Goal: Transaction & Acquisition: Subscribe to service/newsletter

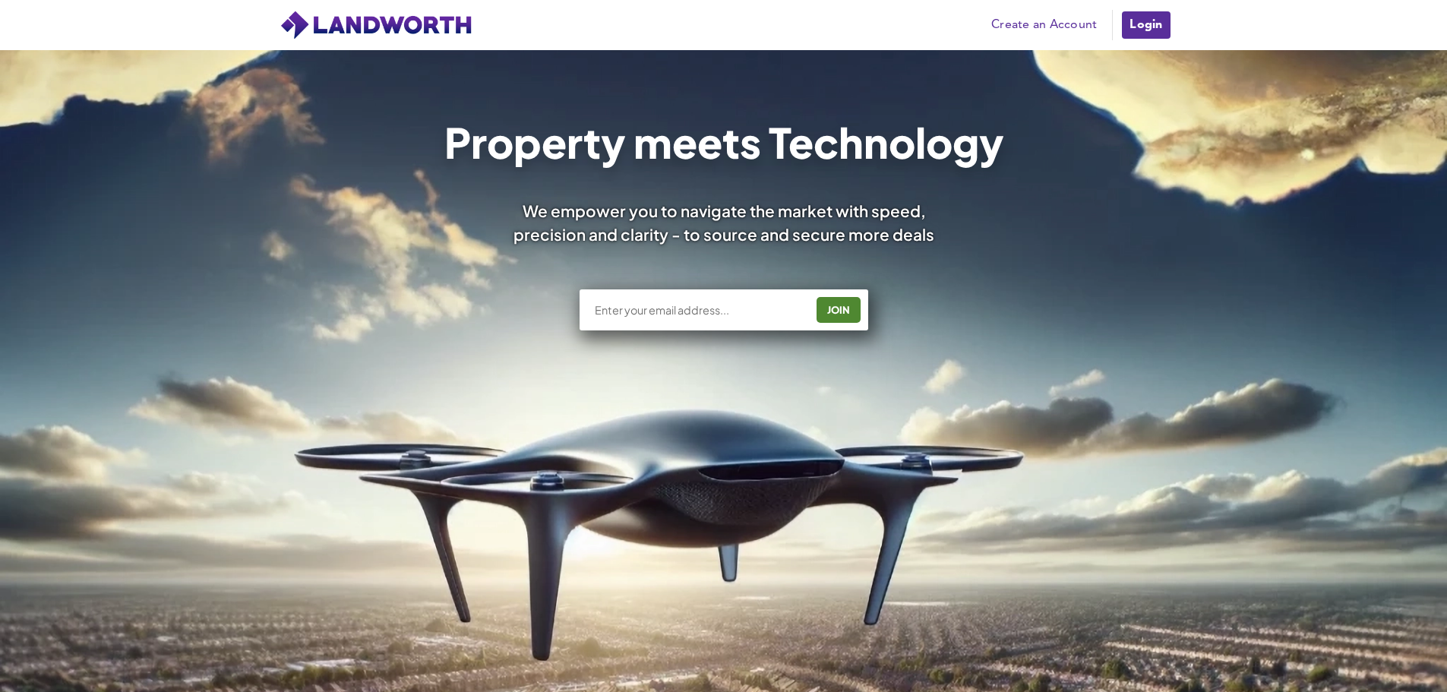
click at [650, 307] on input "text" at bounding box center [699, 309] width 212 height 15
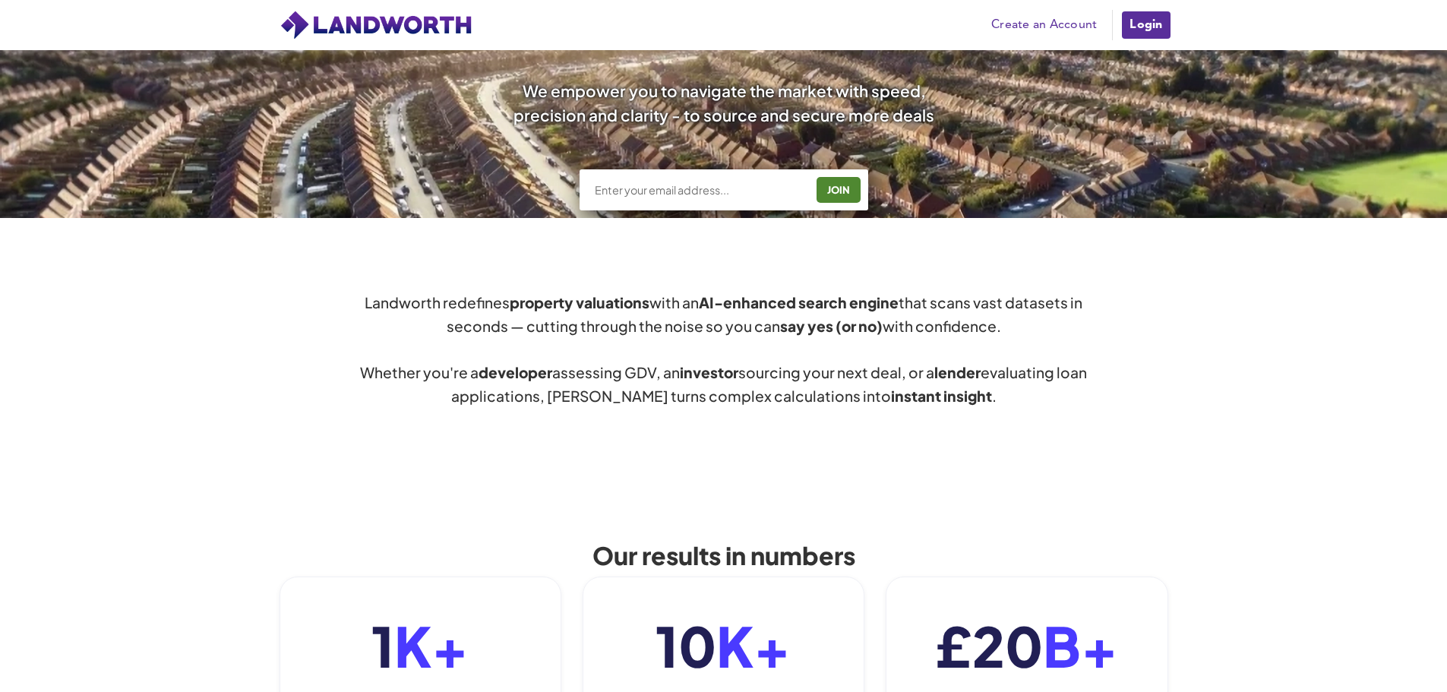
scroll to position [380, 0]
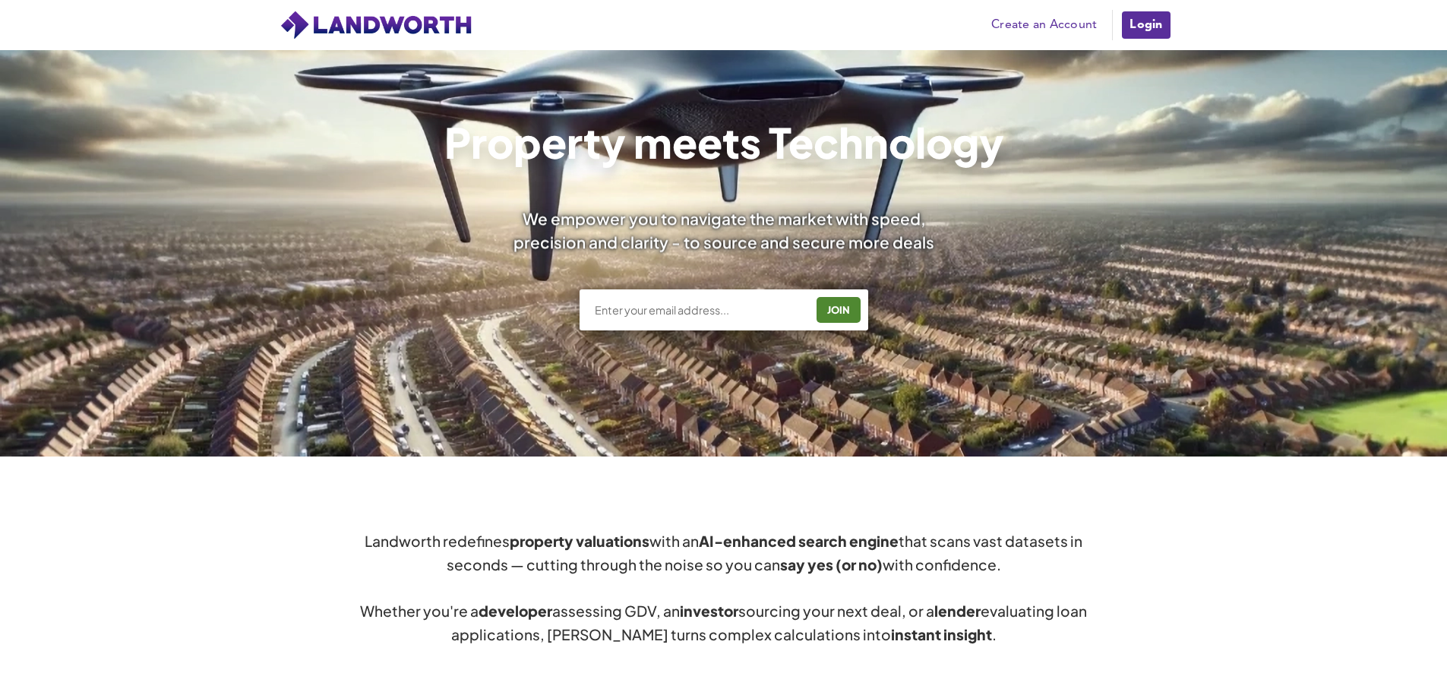
click at [693, 305] on input "text" at bounding box center [699, 309] width 212 height 15
type input "[EMAIL_ADDRESS][DOMAIN_NAME]"
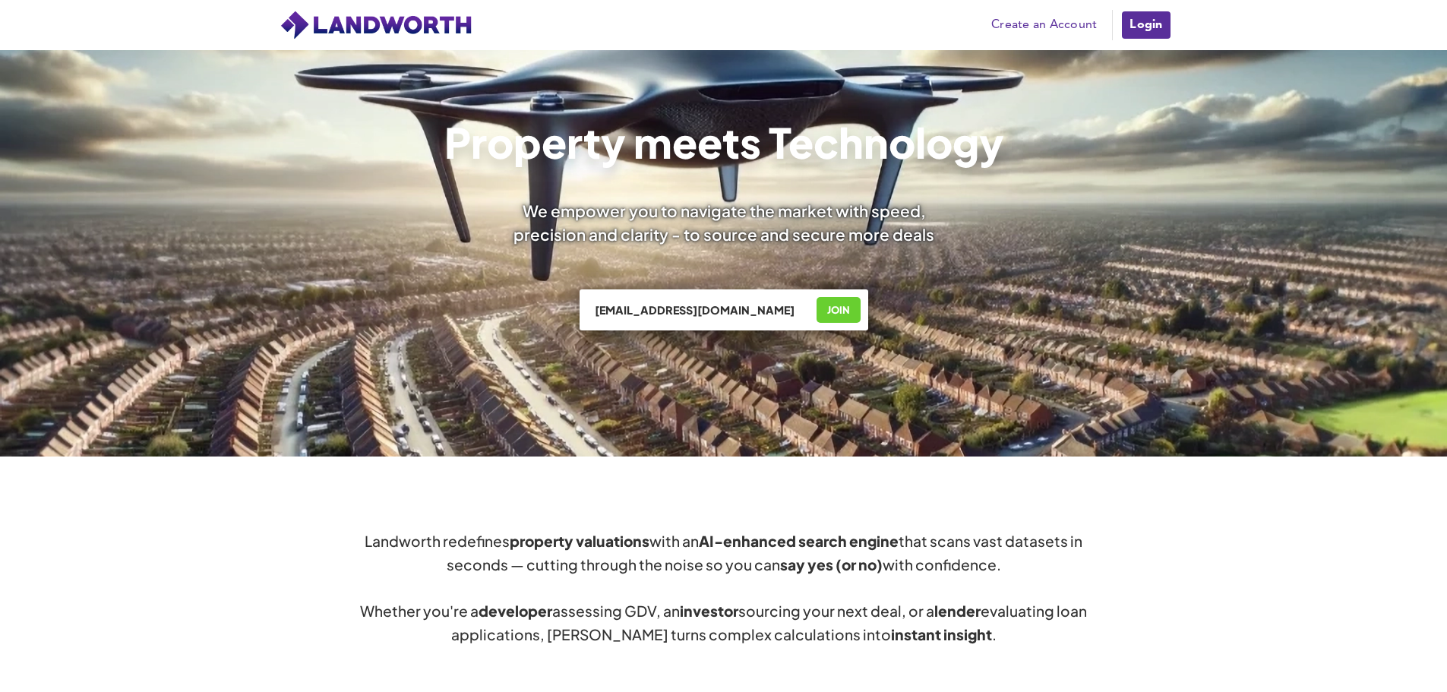
click at [824, 307] on div "JOIN" at bounding box center [838, 310] width 35 height 24
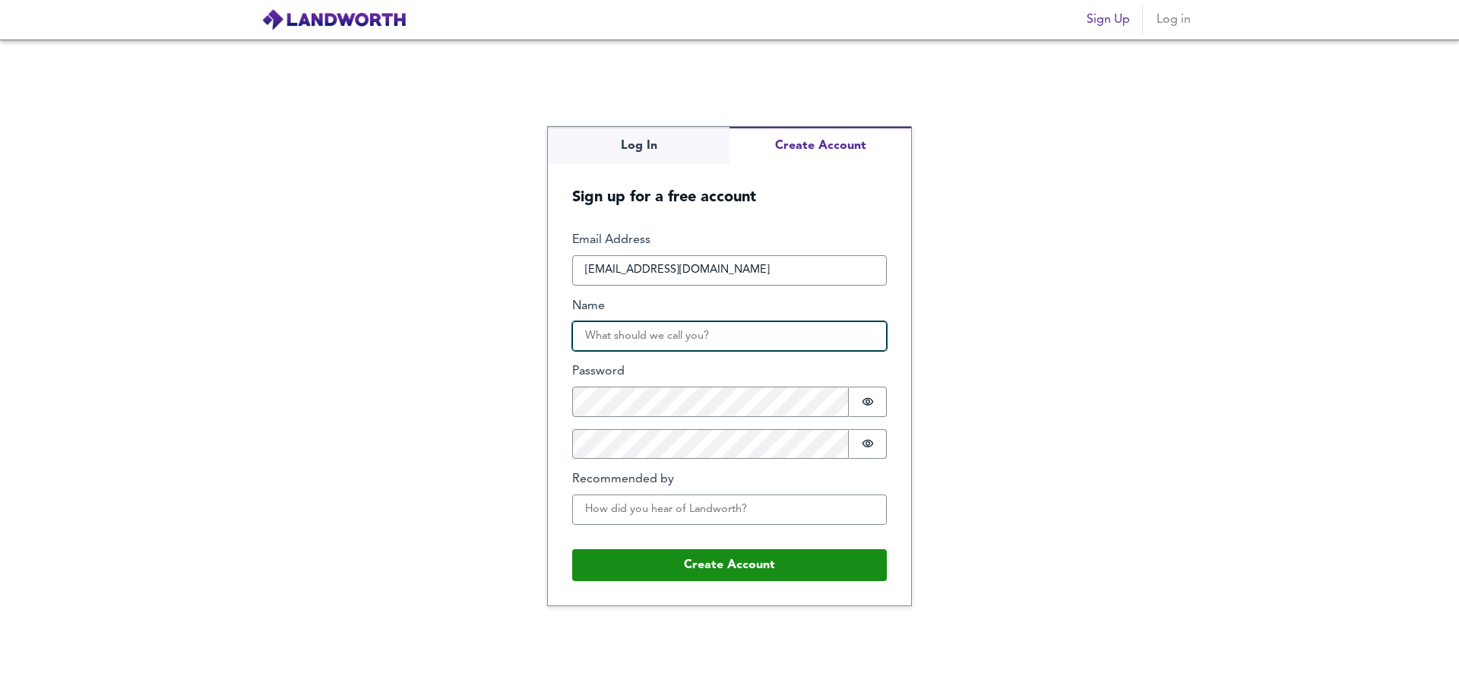
click at [673, 340] on input "Name" at bounding box center [729, 336] width 315 height 30
type input "Maharshi Sohagiya"
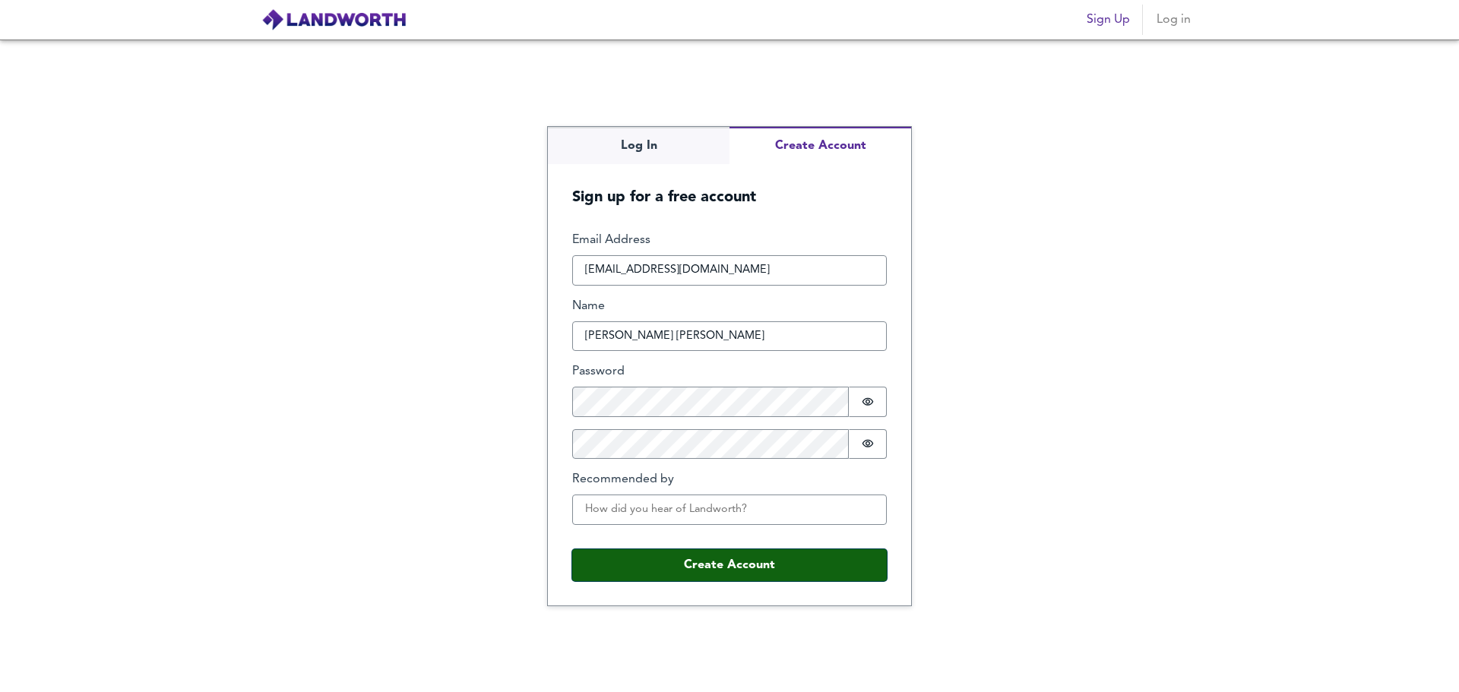
click at [678, 563] on button "Create Account" at bounding box center [729, 565] width 315 height 32
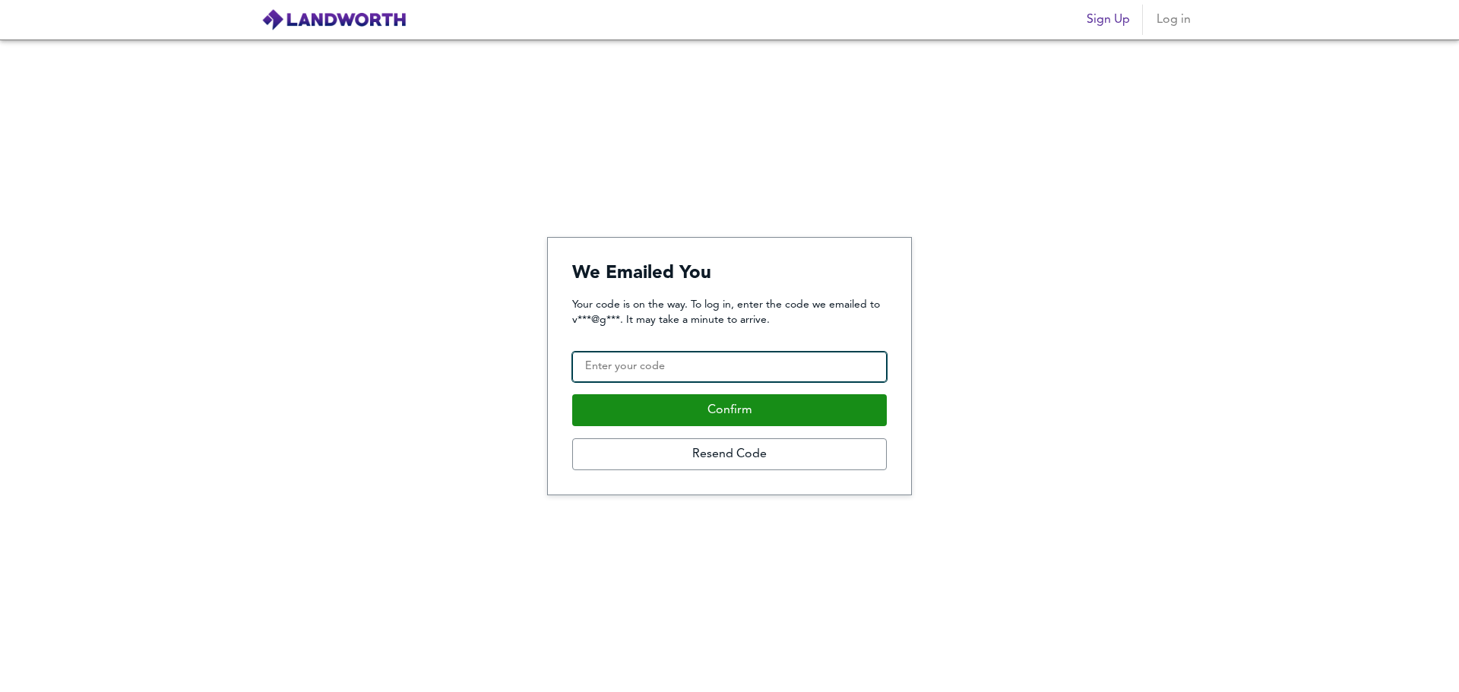
click at [711, 372] on input "Confirmation Code" at bounding box center [729, 367] width 315 height 30
click at [716, 368] on input "Confirmation Code" at bounding box center [729, 367] width 315 height 30
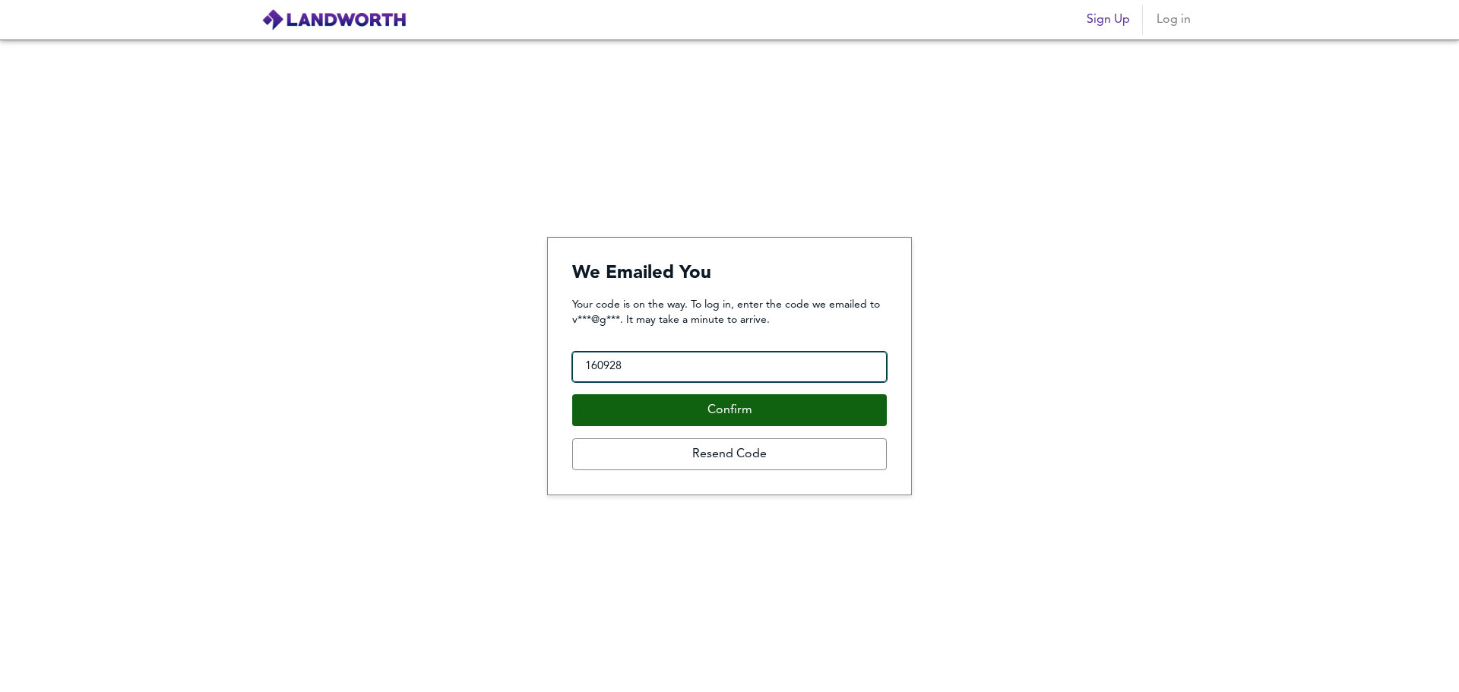
type input "160928"
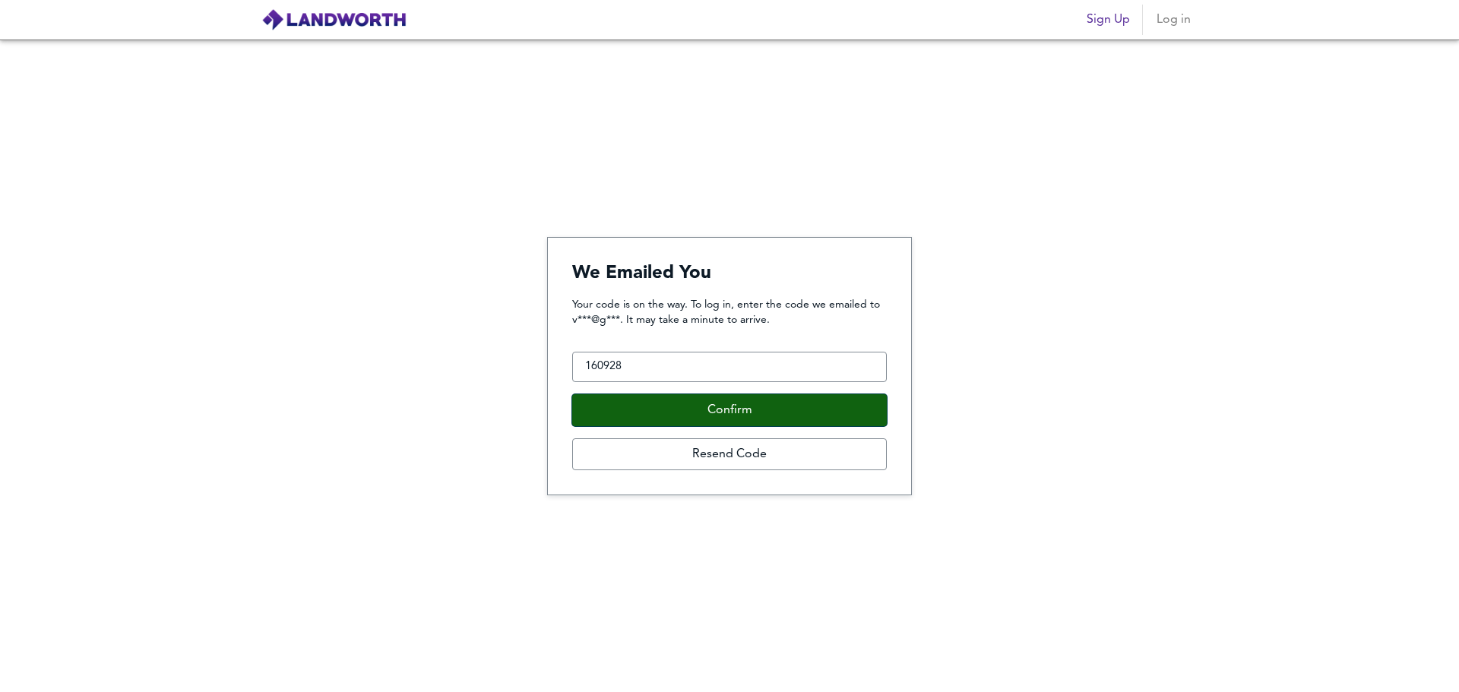
click at [819, 419] on button "Confirm" at bounding box center [729, 410] width 315 height 32
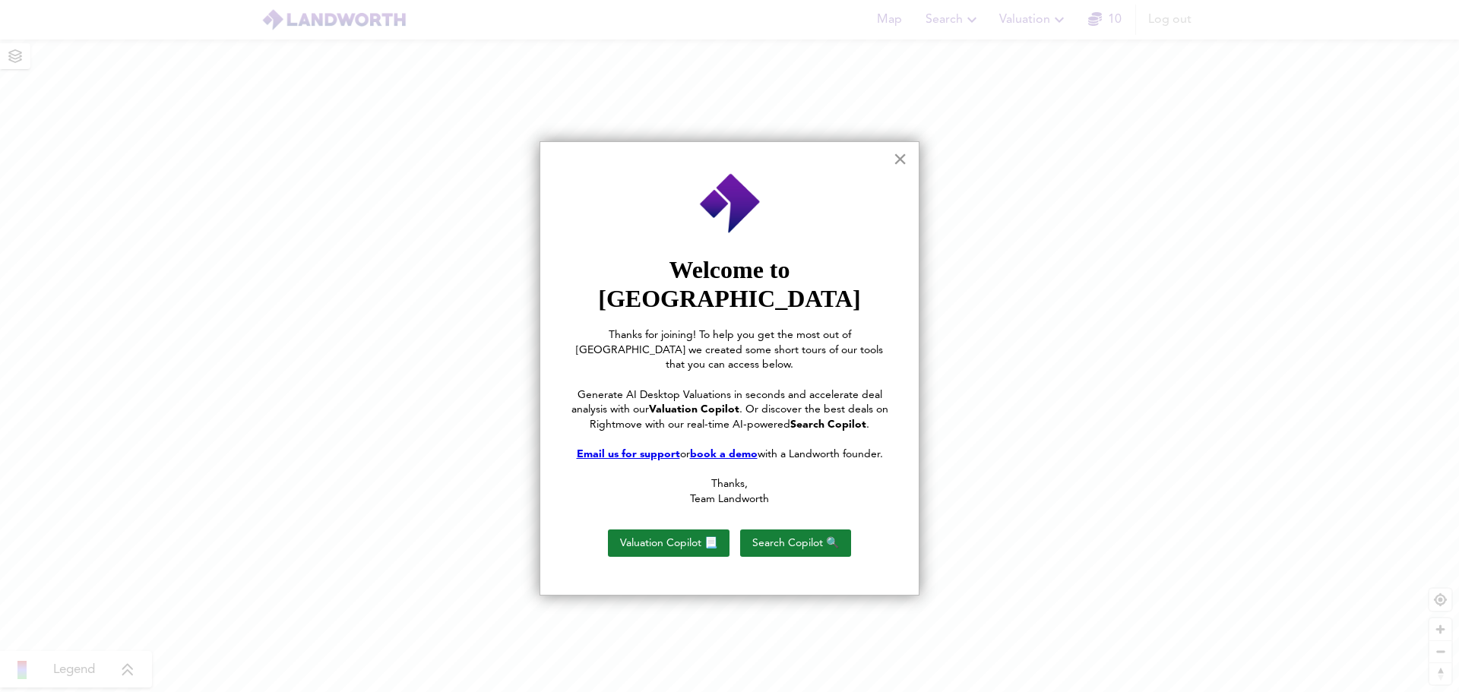
click at [897, 162] on button "×" at bounding box center [900, 159] width 14 height 24
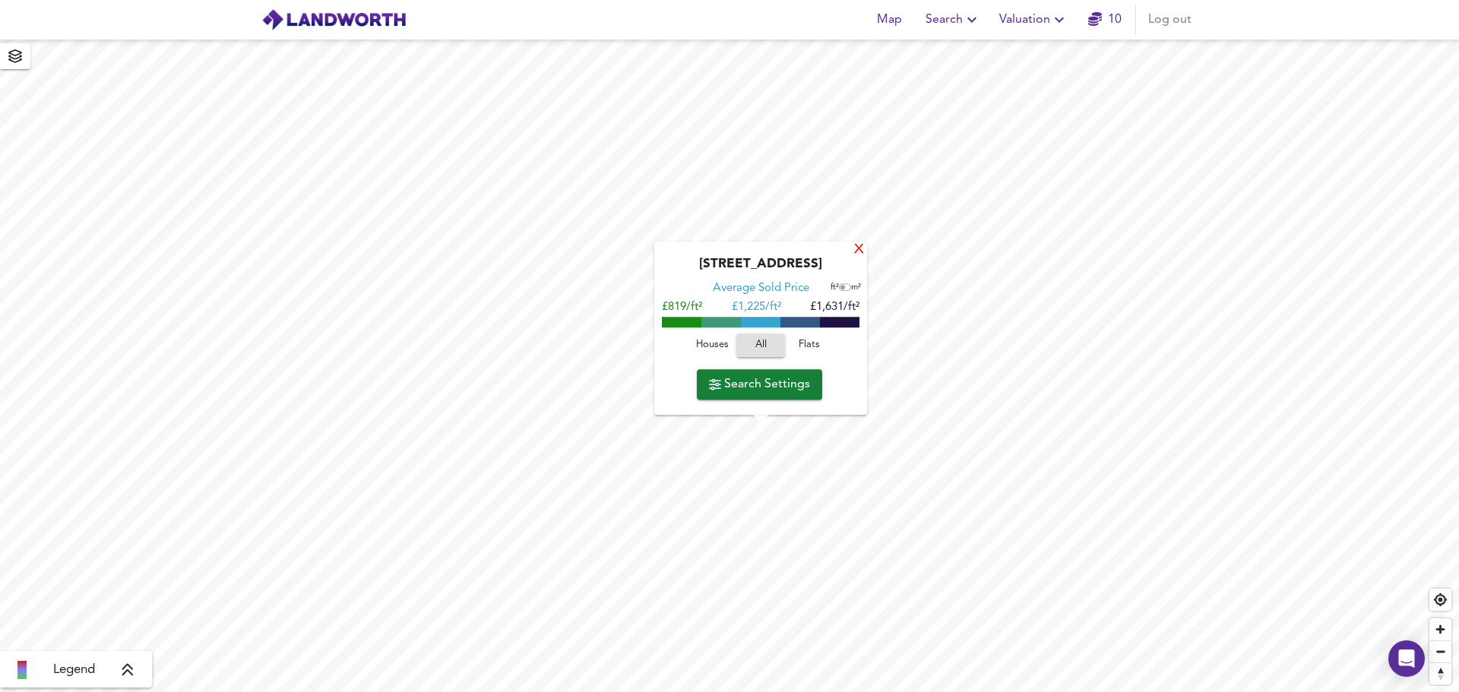
click at [858, 249] on div "X" at bounding box center [858, 250] width 13 height 14
